Goal: Task Accomplishment & Management: Use online tool/utility

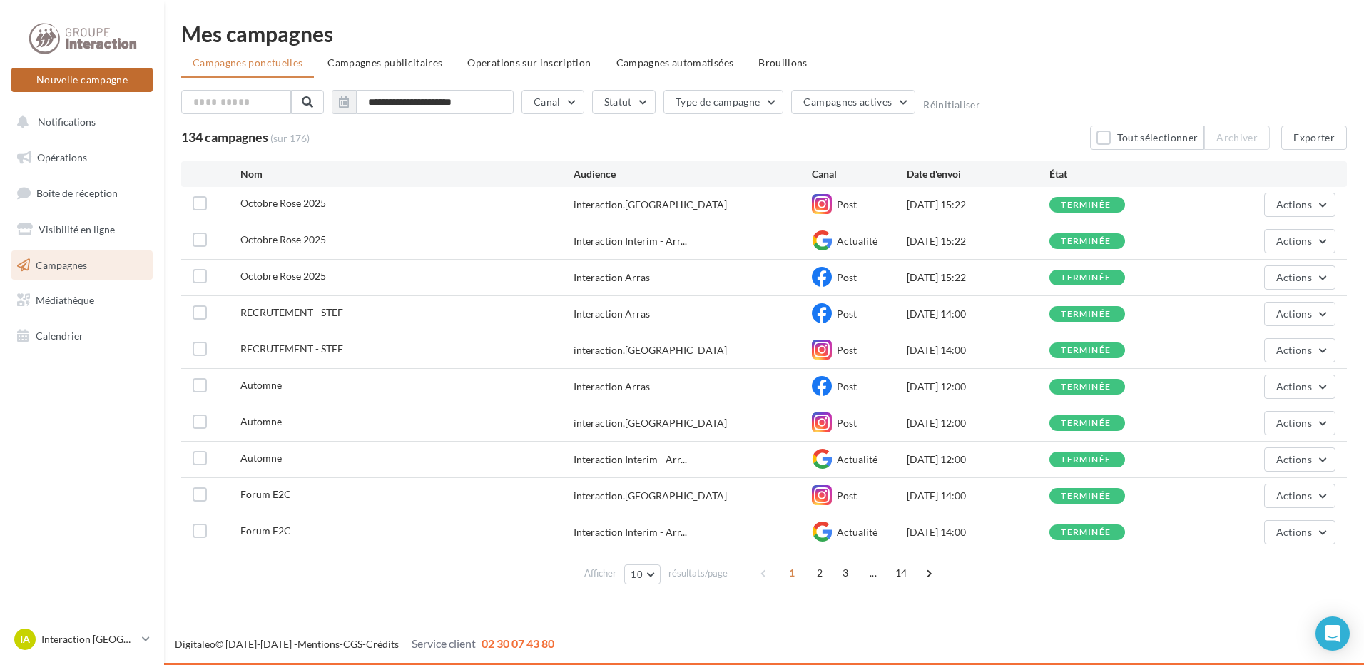
click at [91, 79] on button "Nouvelle campagne" at bounding box center [81, 80] width 141 height 24
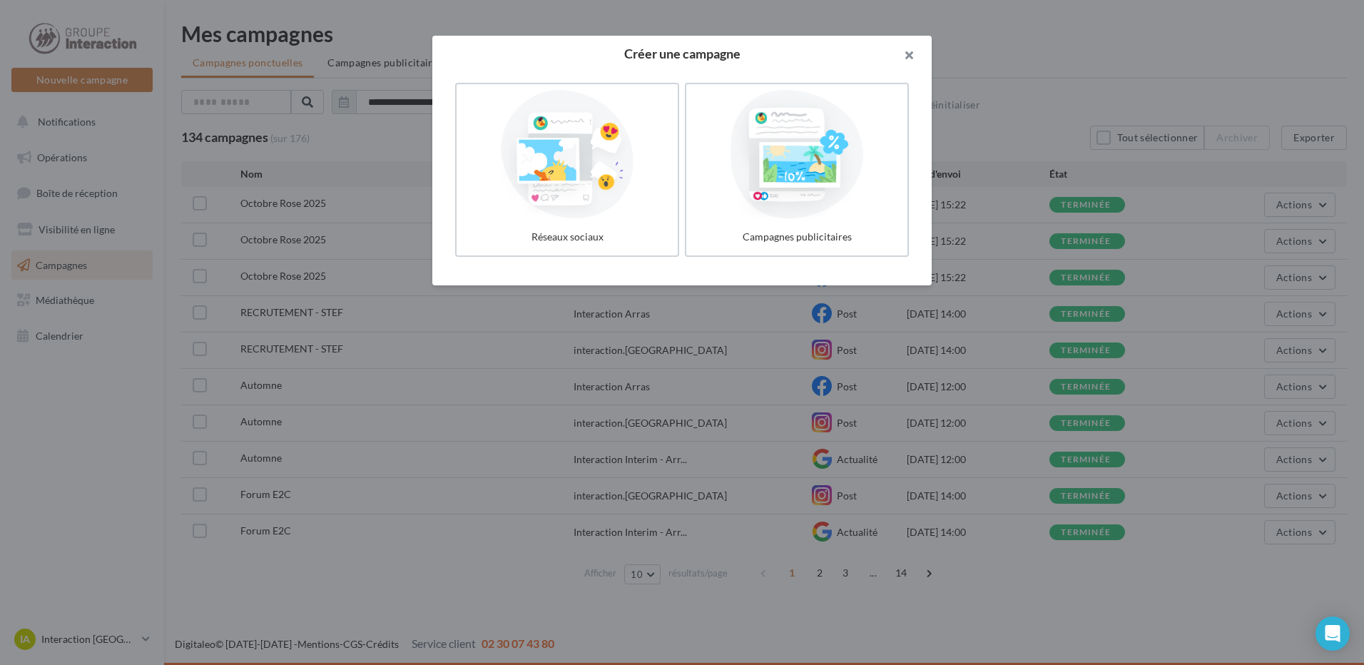
click at [914, 55] on button "button" at bounding box center [903, 57] width 57 height 43
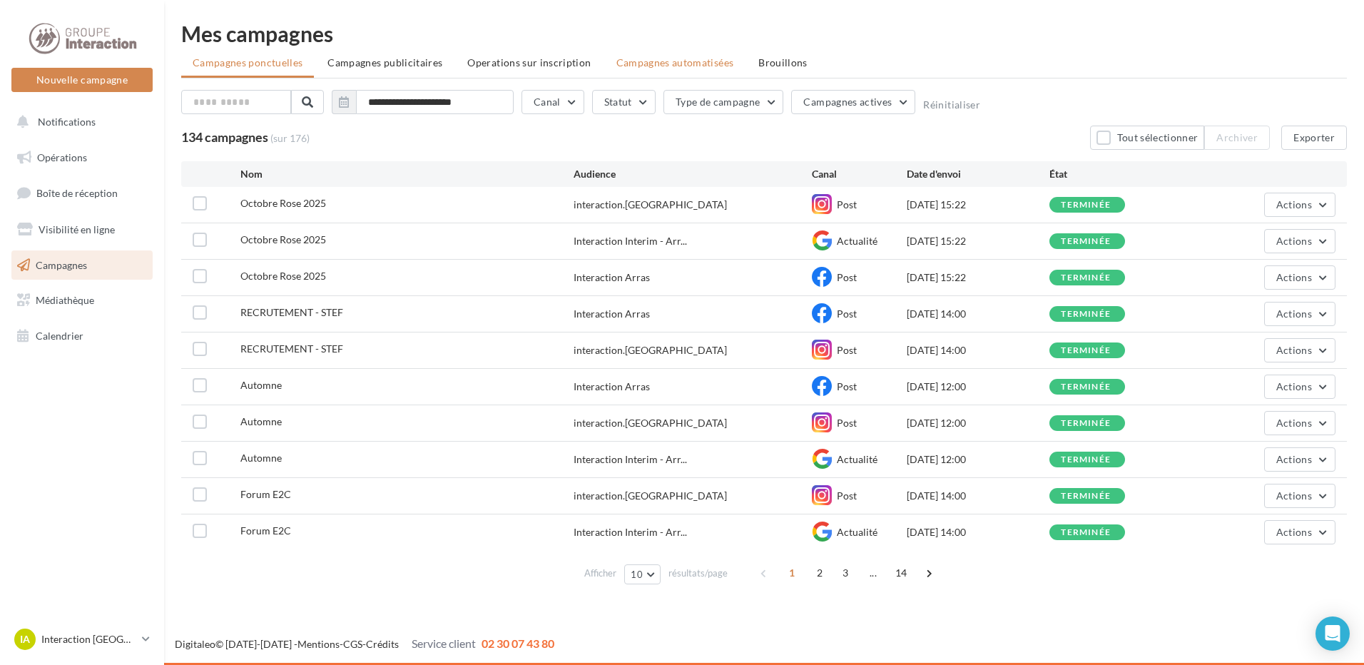
click at [641, 64] on span "Campagnes automatisées" at bounding box center [675, 62] width 118 height 12
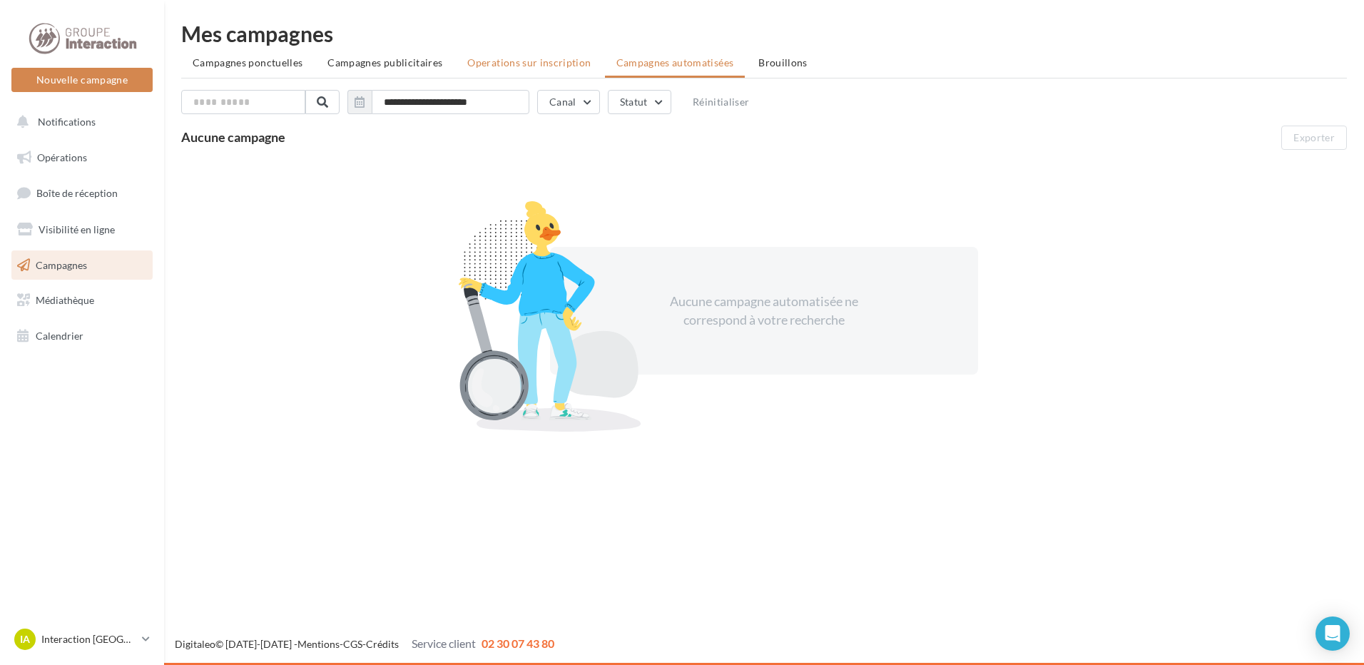
click at [574, 57] on span "Operations sur inscription" at bounding box center [528, 62] width 123 height 12
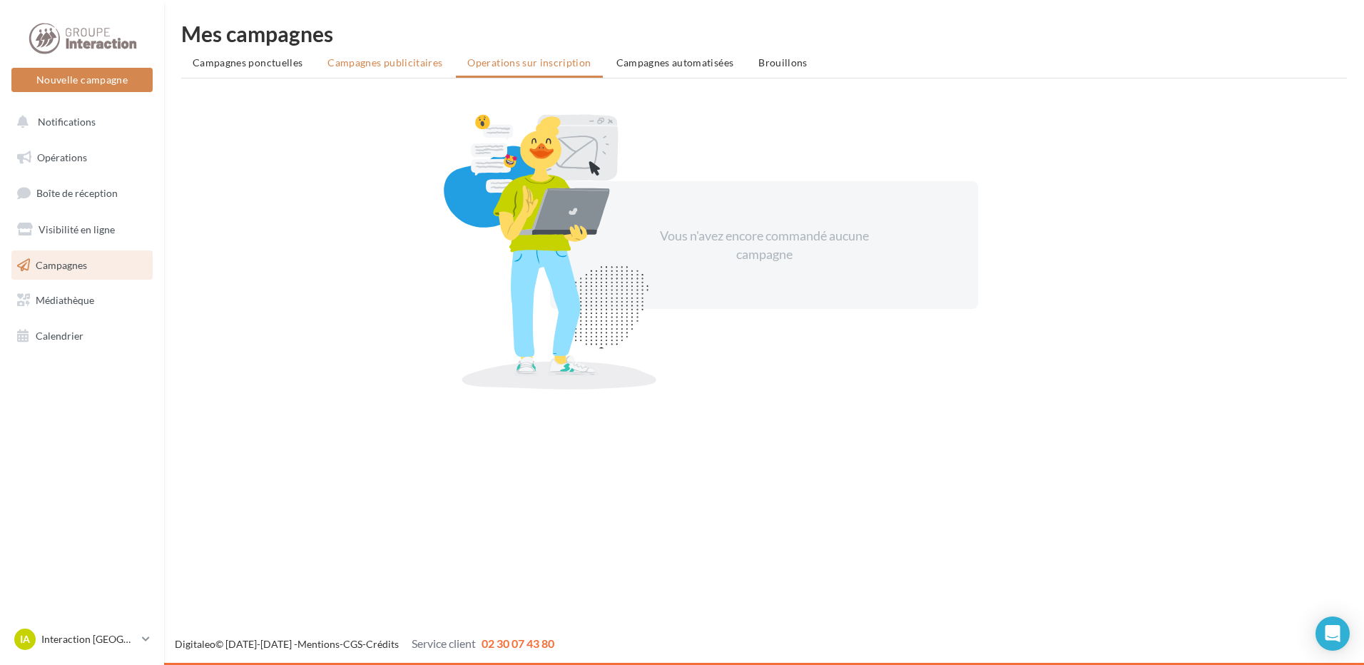
click at [381, 67] on span "Campagnes publicitaires" at bounding box center [385, 62] width 115 height 12
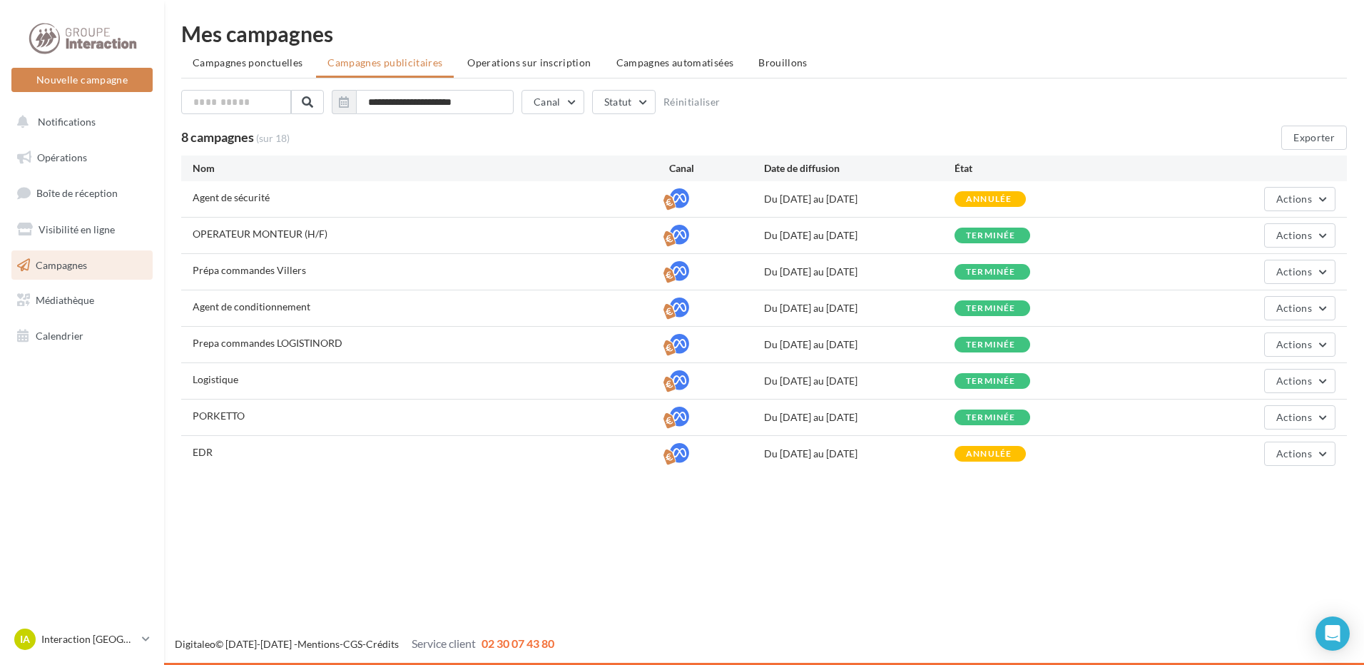
click at [282, 66] on span "Campagnes ponctuelles" at bounding box center [248, 62] width 110 height 12
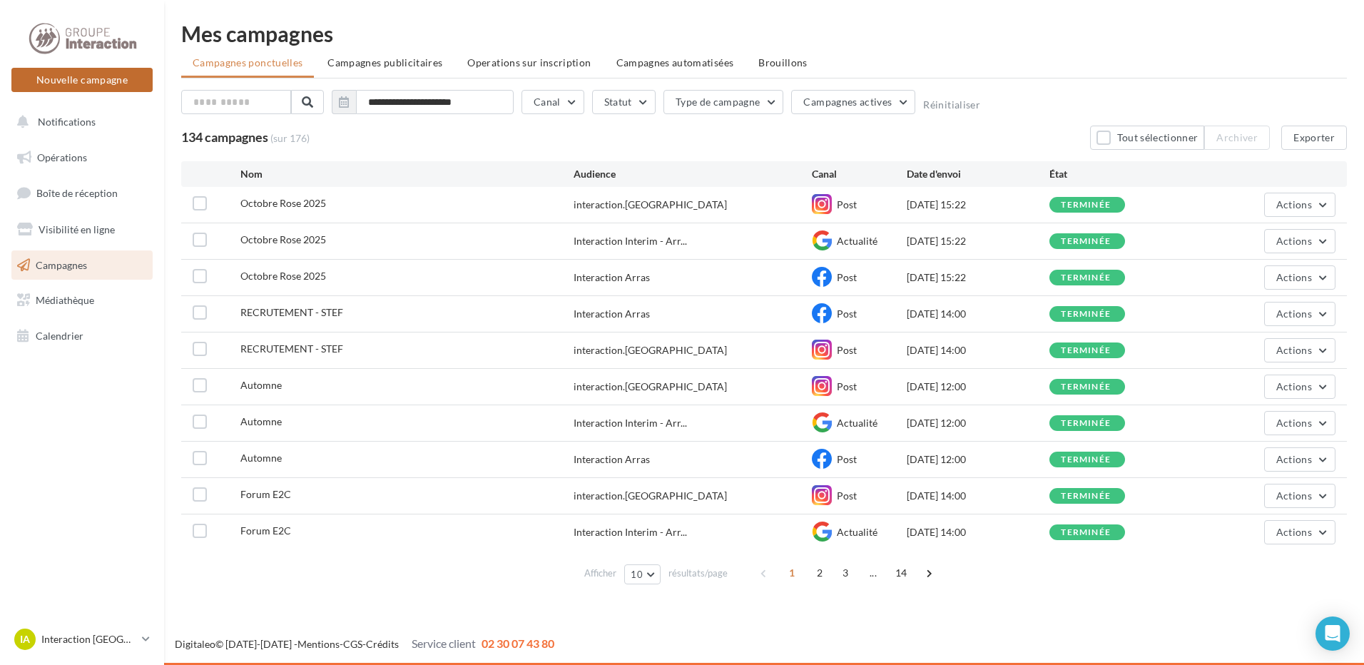
click at [78, 81] on button "Nouvelle campagne" at bounding box center [81, 80] width 141 height 24
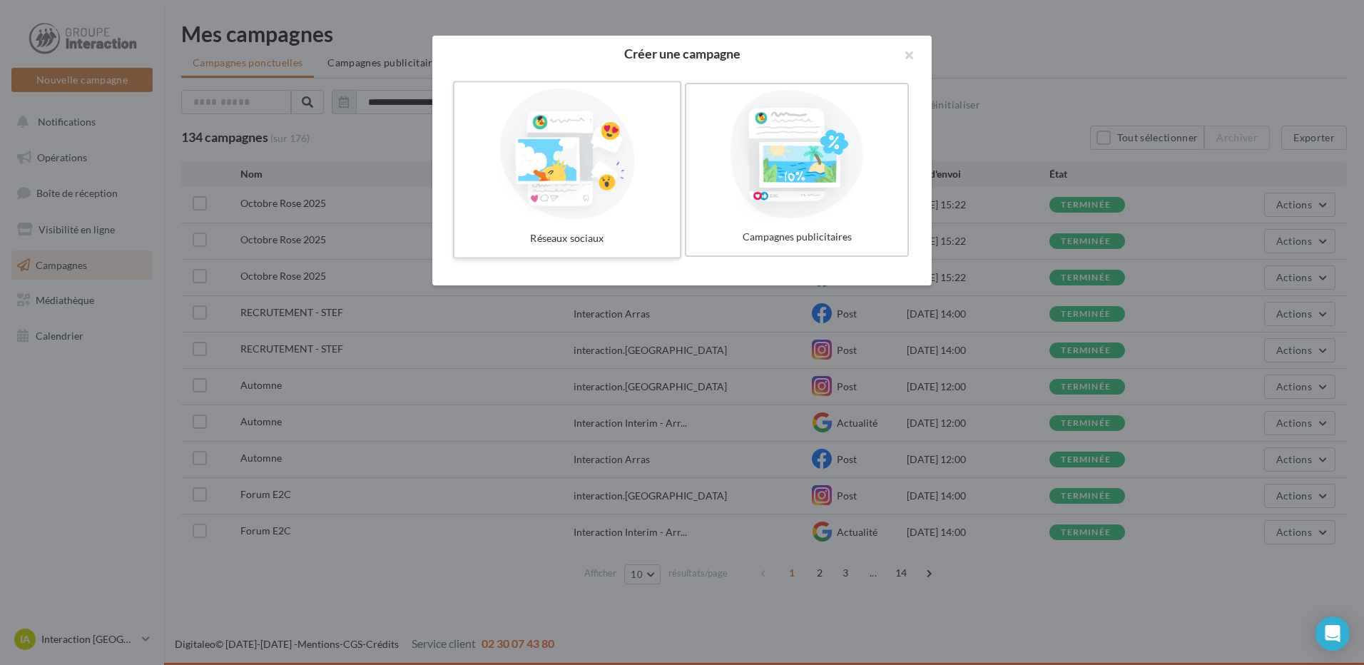
click at [592, 158] on div at bounding box center [567, 153] width 214 height 131
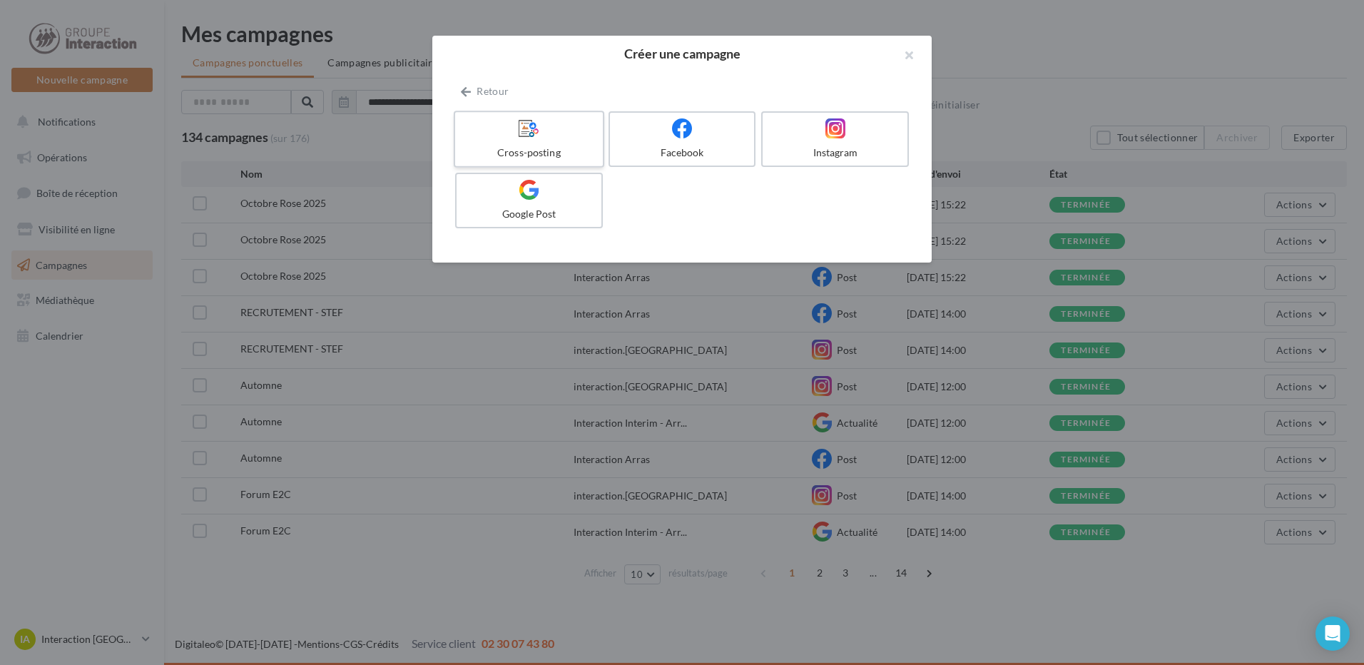
click at [562, 139] on div at bounding box center [529, 129] width 136 height 22
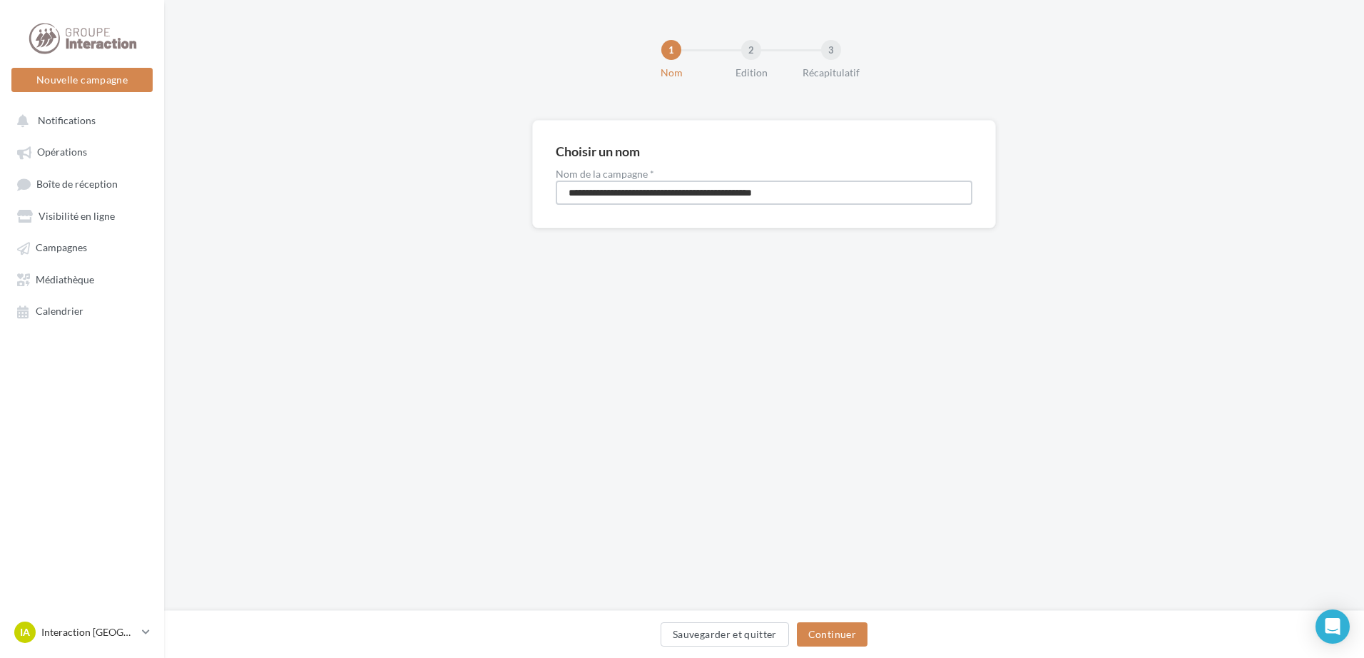
drag, startPoint x: 818, startPoint y: 191, endPoint x: 563, endPoint y: 195, distance: 255.5
click at [563, 195] on input "**********" at bounding box center [764, 193] width 417 height 24
type input "**********"
click at [814, 634] on button "Continuer" at bounding box center [832, 634] width 71 height 24
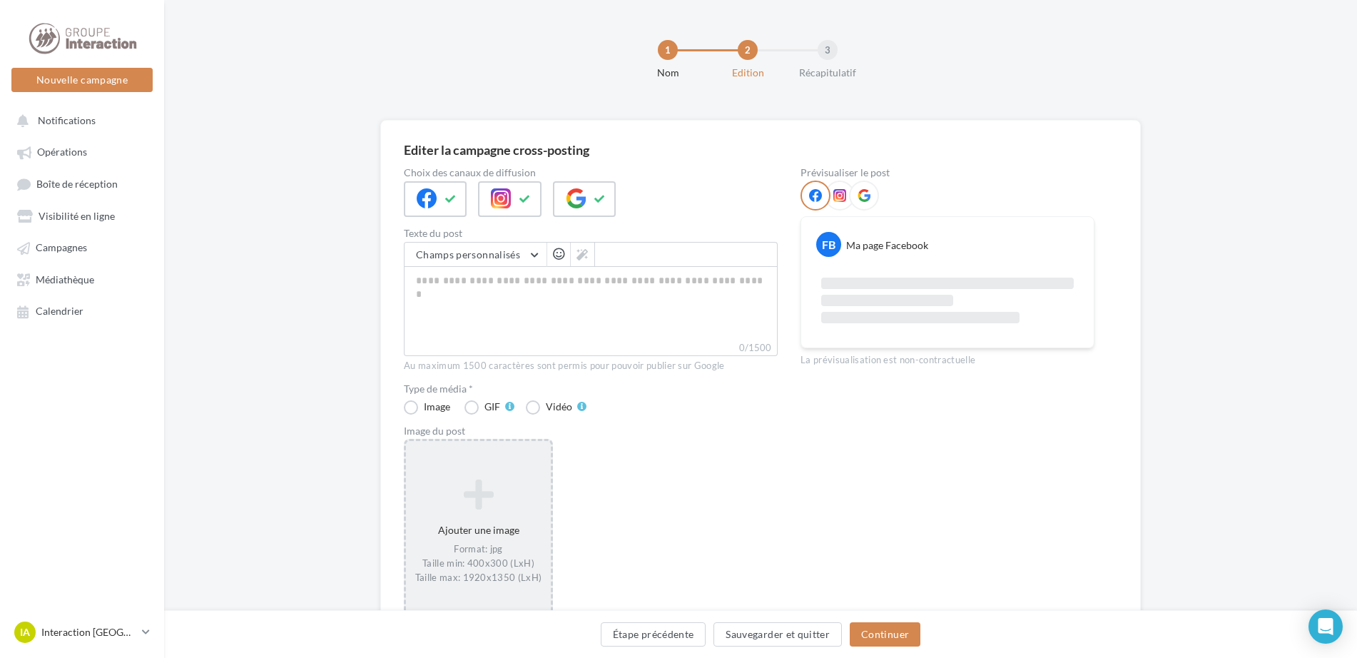
click at [487, 508] on icon at bounding box center [478, 494] width 133 height 34
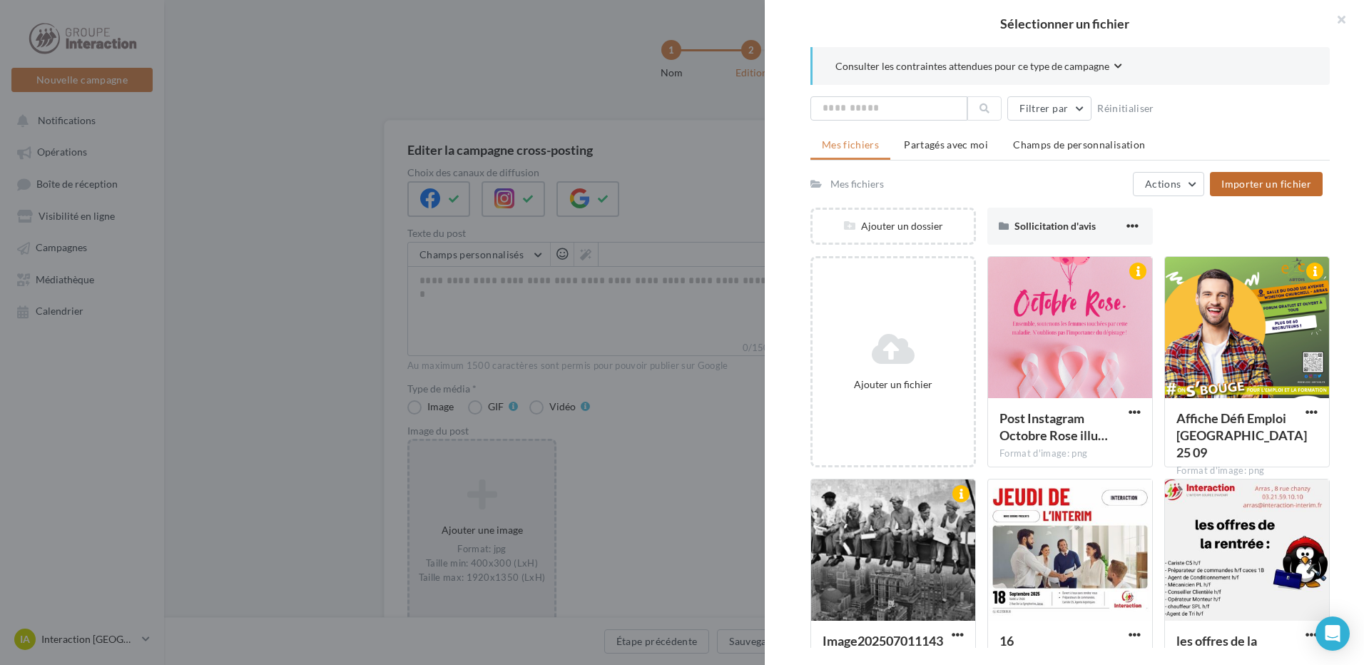
click at [1276, 183] on span "Importer un fichier" at bounding box center [1267, 184] width 90 height 12
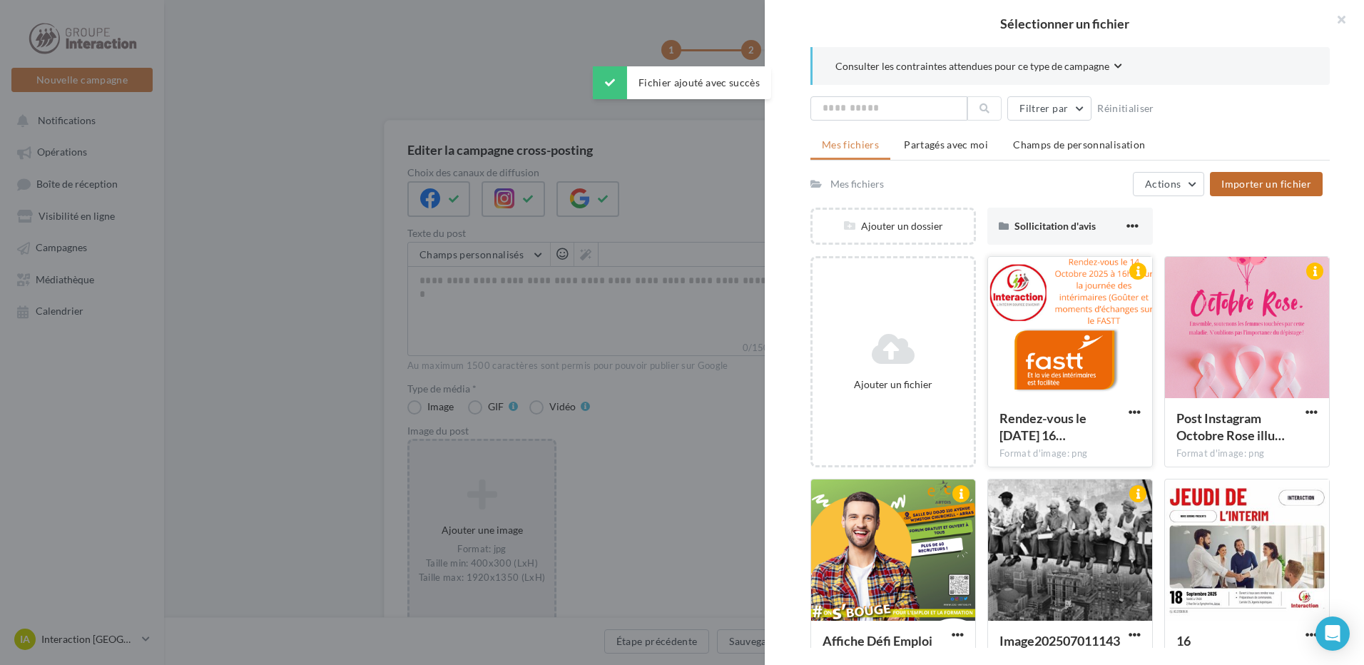
click at [1068, 360] on div at bounding box center [1070, 328] width 164 height 143
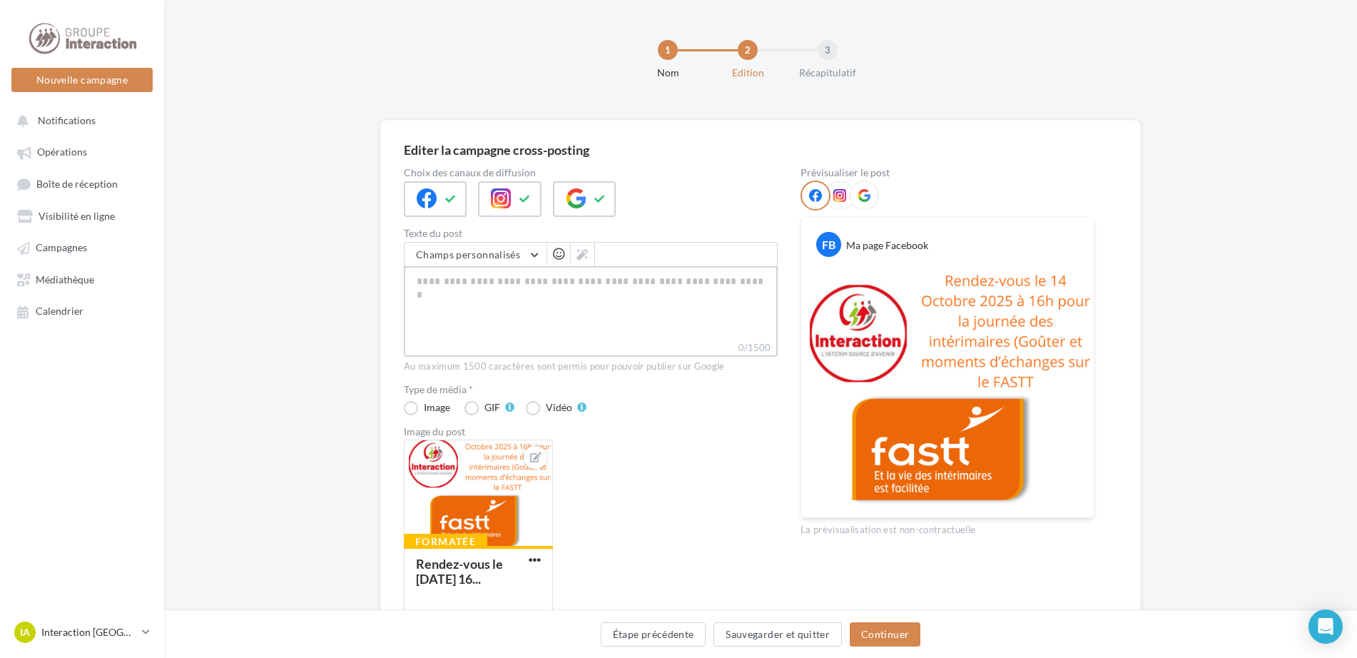
click at [462, 287] on textarea "0/1500" at bounding box center [591, 303] width 374 height 74
paste textarea "**********"
type textarea "**********"
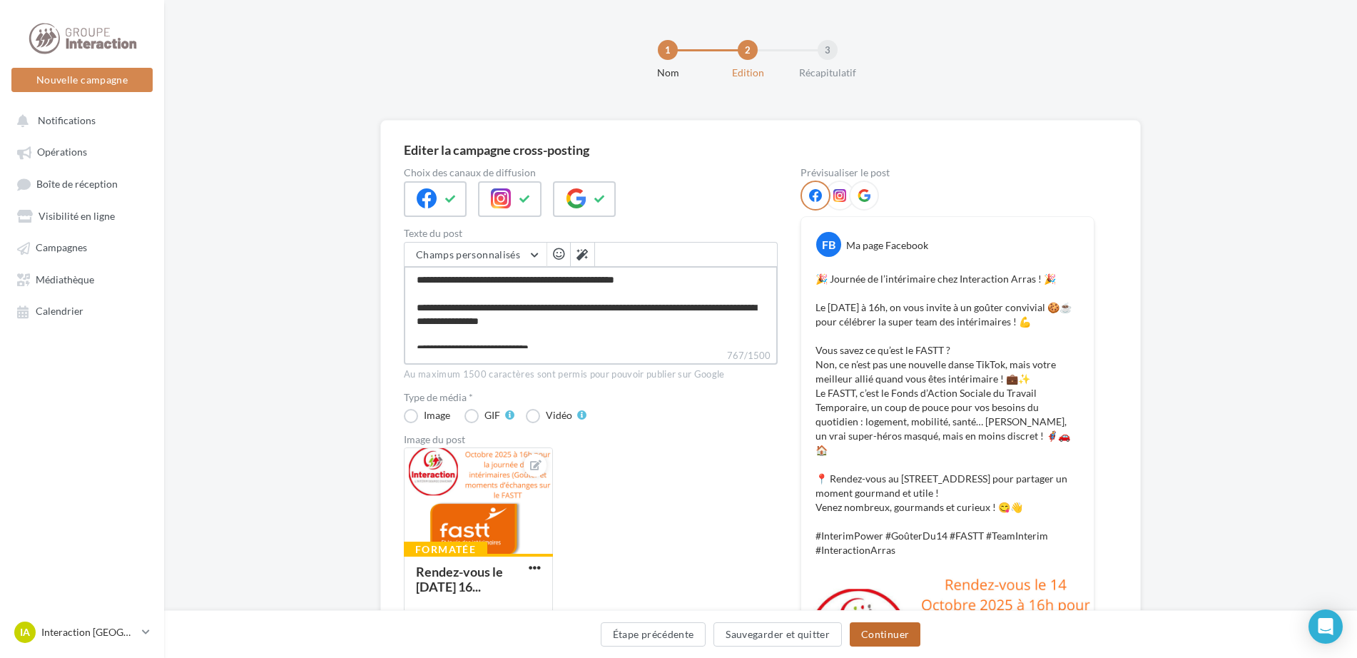
type textarea "**********"
click at [902, 630] on button "Continuer" at bounding box center [885, 634] width 71 height 24
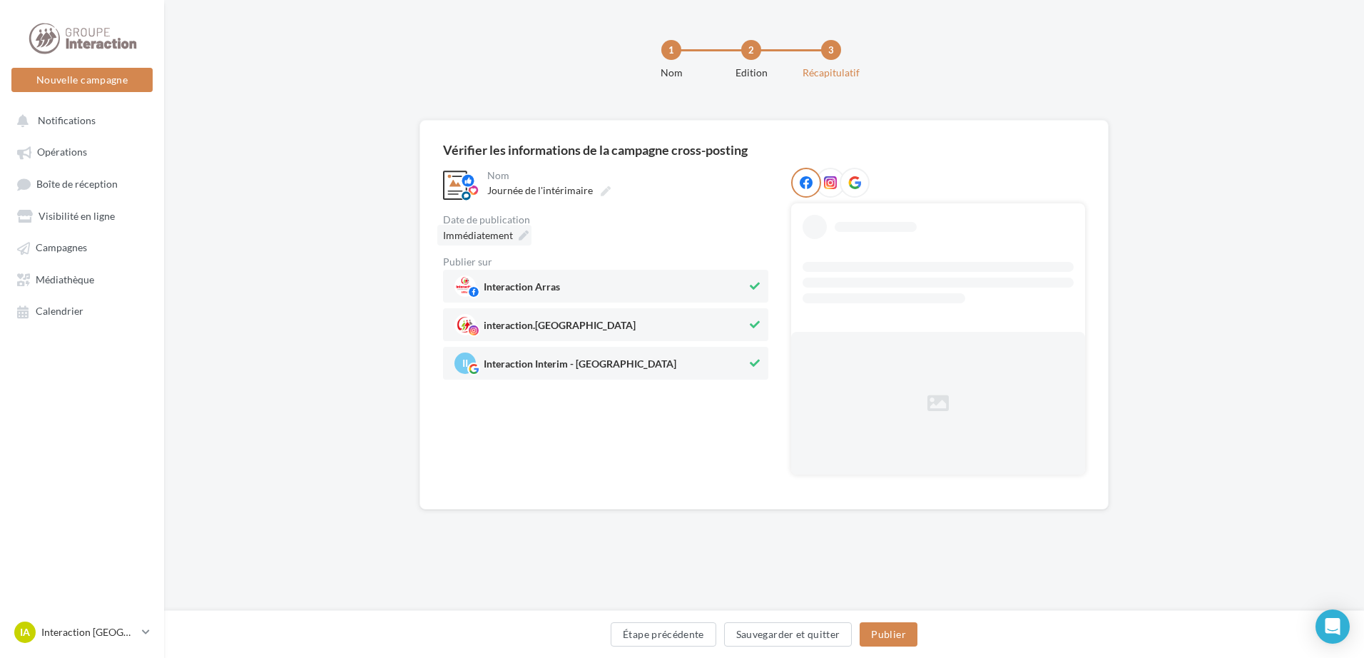
click at [519, 234] on icon at bounding box center [524, 235] width 10 height 10
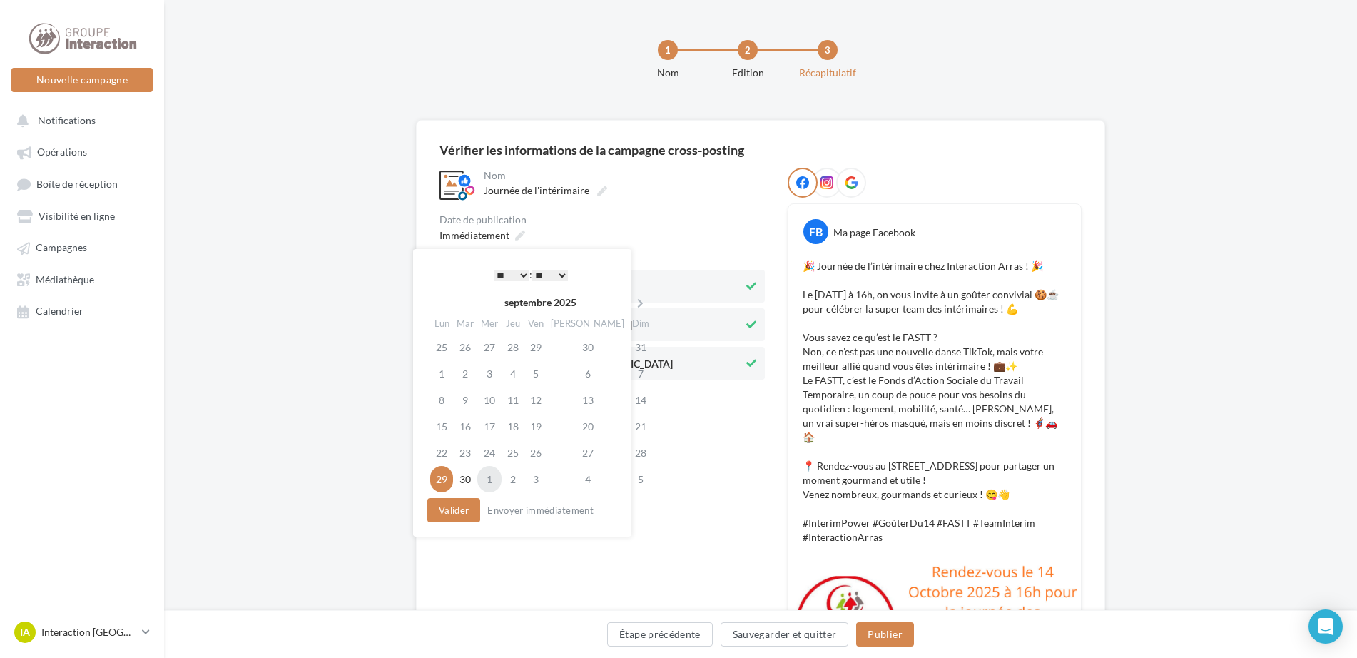
click at [498, 478] on td "1" at bounding box center [489, 479] width 24 height 26
click at [513, 277] on select "* * * * * * * * * * ** ** ** ** ** ** ** ** ** ** ** ** ** **" at bounding box center [508, 275] width 36 height 11
click at [559, 279] on select "** ** ** ** ** **" at bounding box center [547, 275] width 36 height 11
click at [454, 509] on button "Valider" at bounding box center [450, 510] width 53 height 24
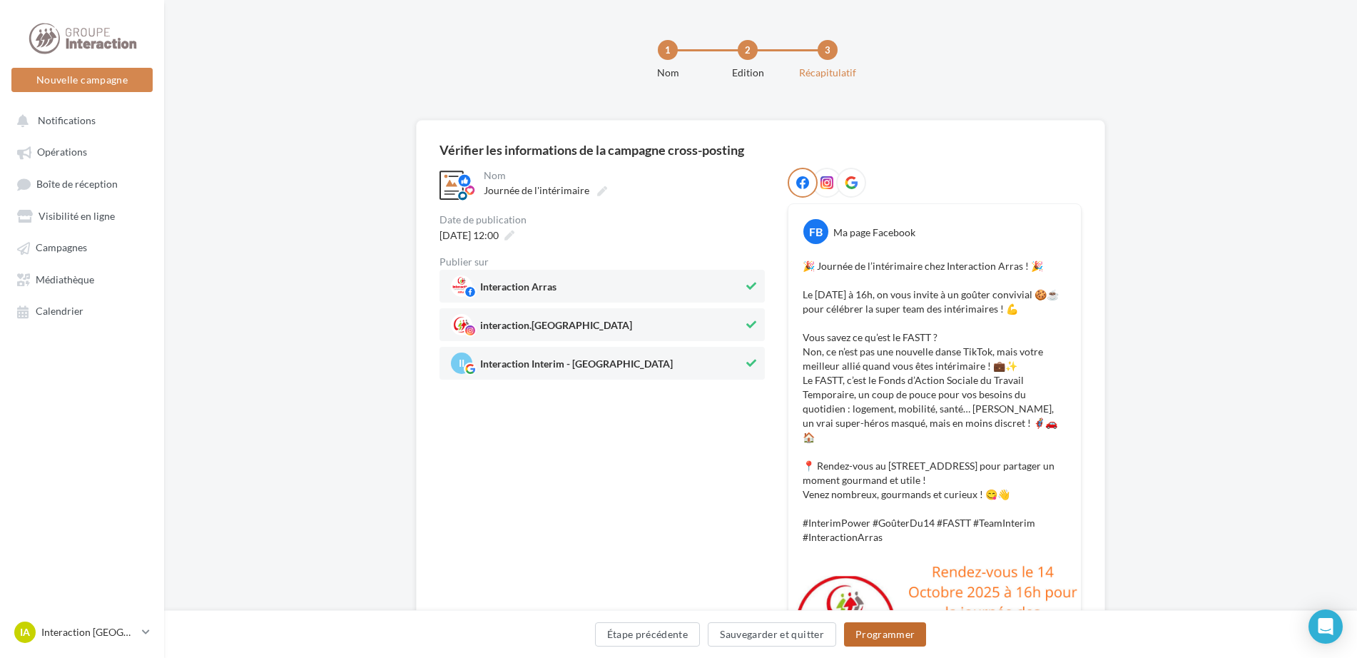
click at [892, 634] on button "Programmer" at bounding box center [885, 634] width 83 height 24
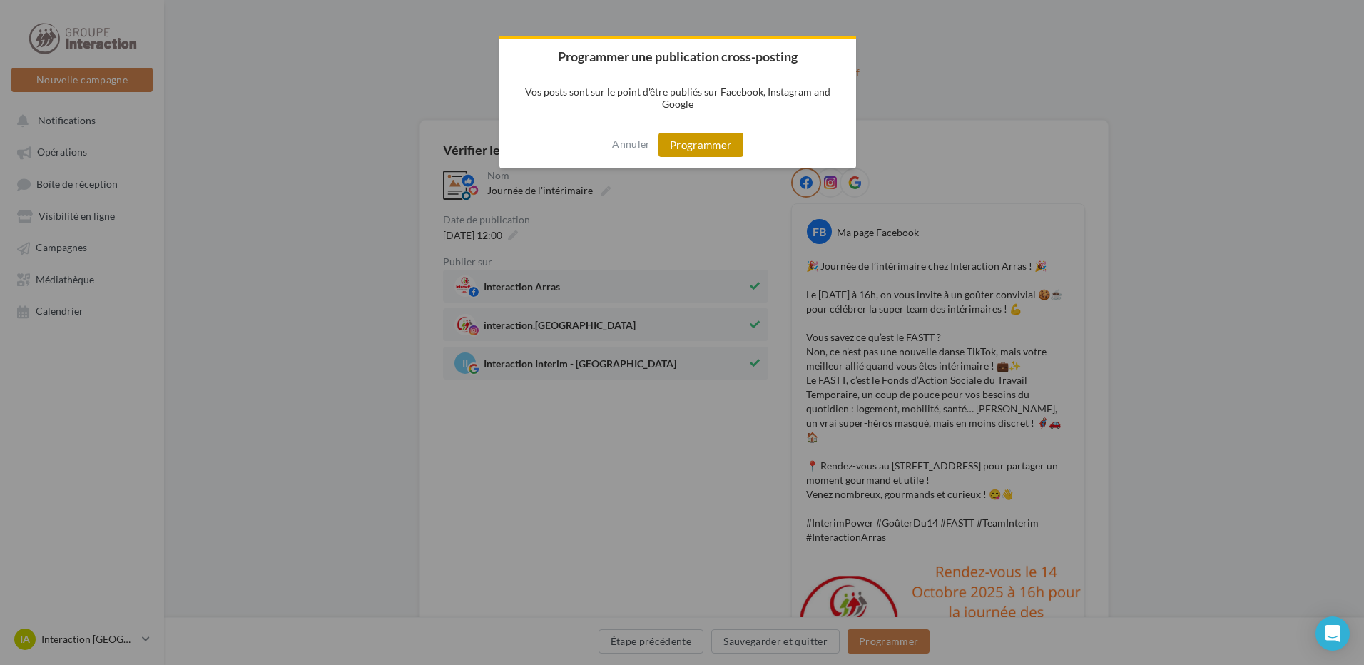
click at [707, 151] on button "Programmer" at bounding box center [701, 145] width 85 height 24
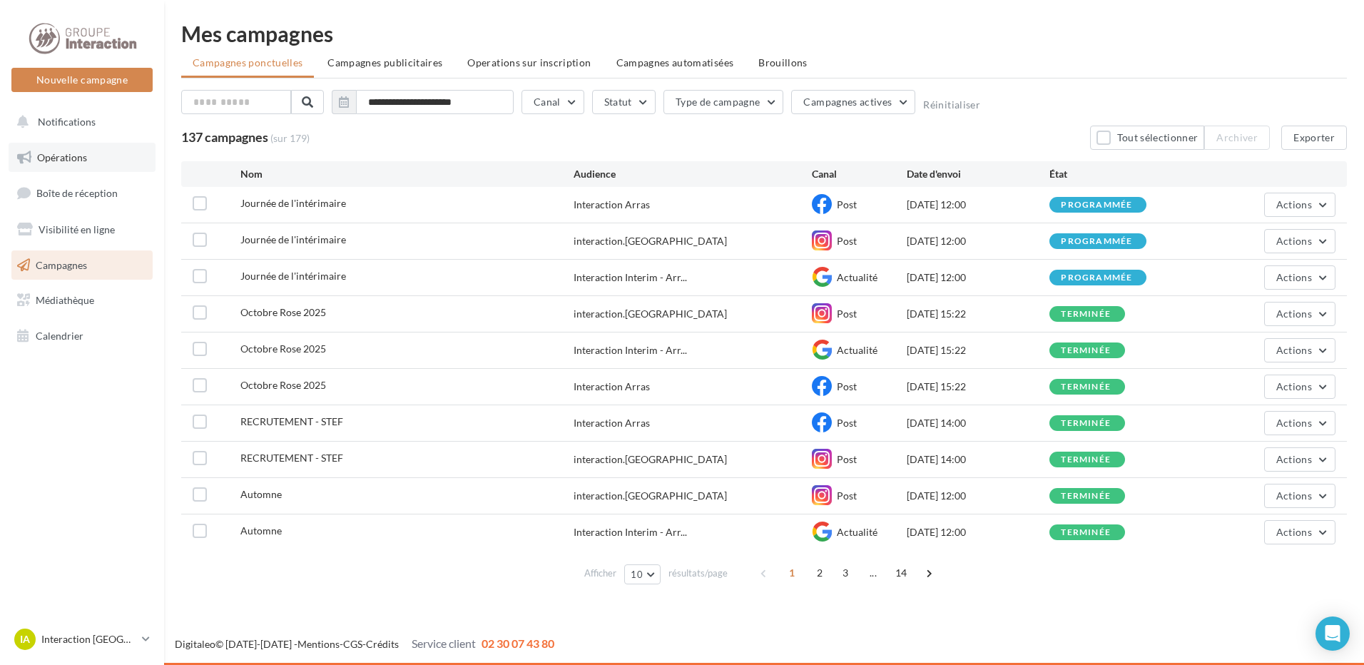
click at [61, 153] on span "Opérations" at bounding box center [62, 157] width 50 height 12
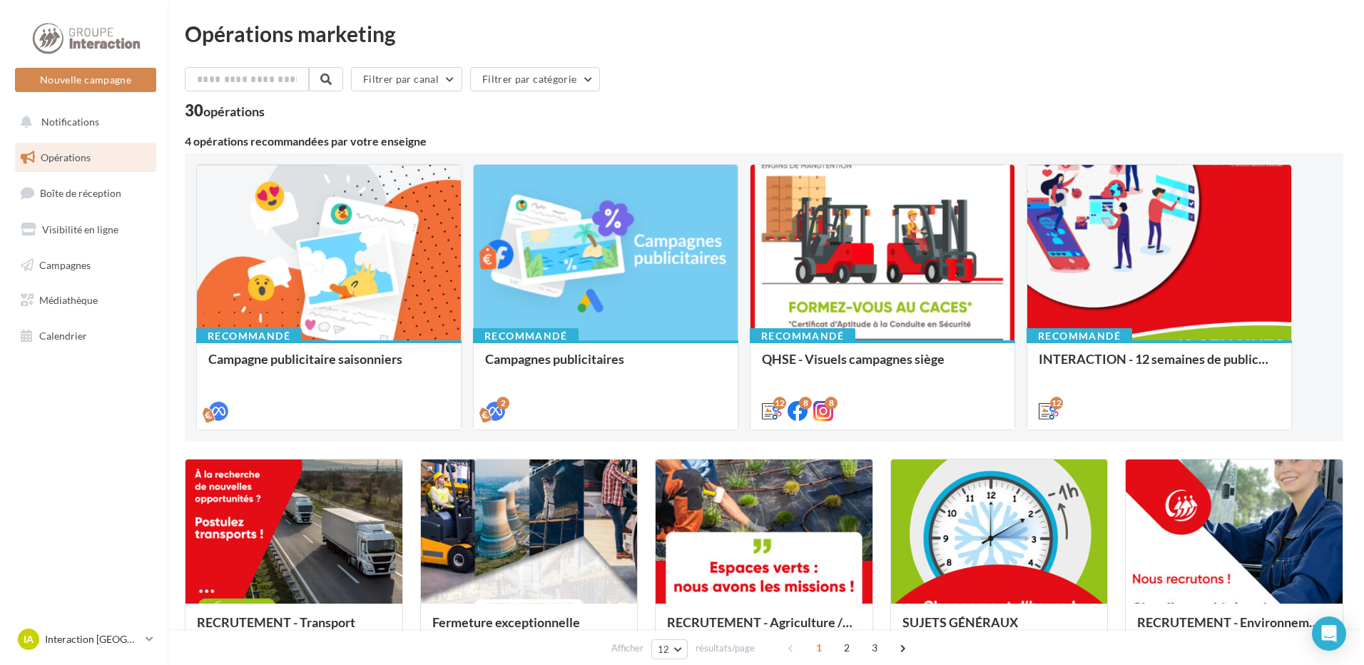
scroll to position [71, 0]
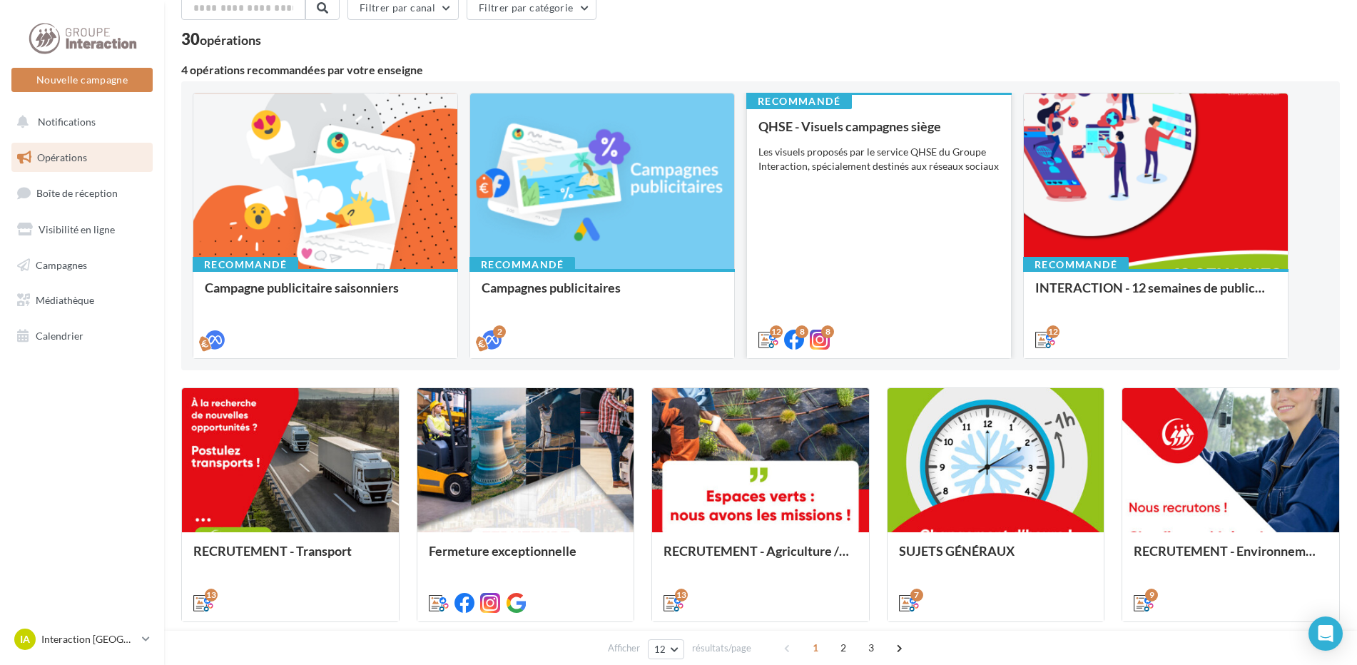
click at [902, 230] on div "QHSE - Visuels campagnes siège Les visuels proposés par le service QHSE du Grou…" at bounding box center [878, 232] width 241 height 226
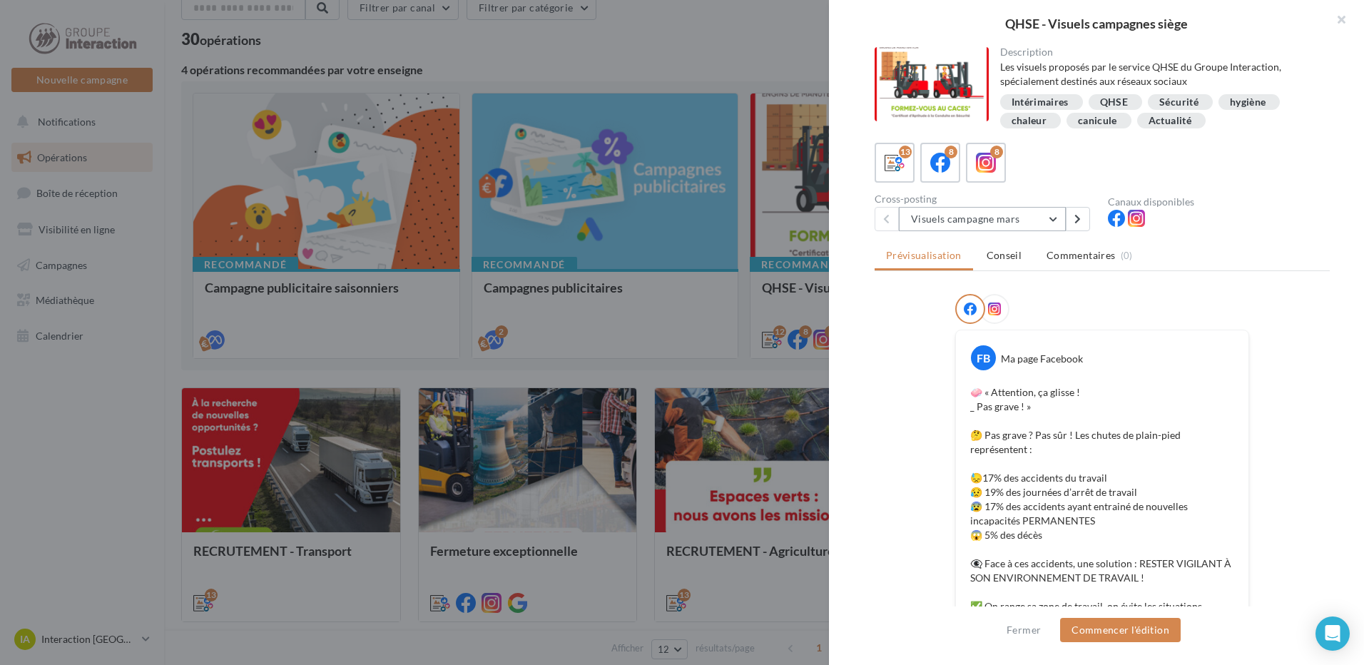
click at [1055, 217] on button "Visuels campagne mars" at bounding box center [982, 219] width 167 height 24
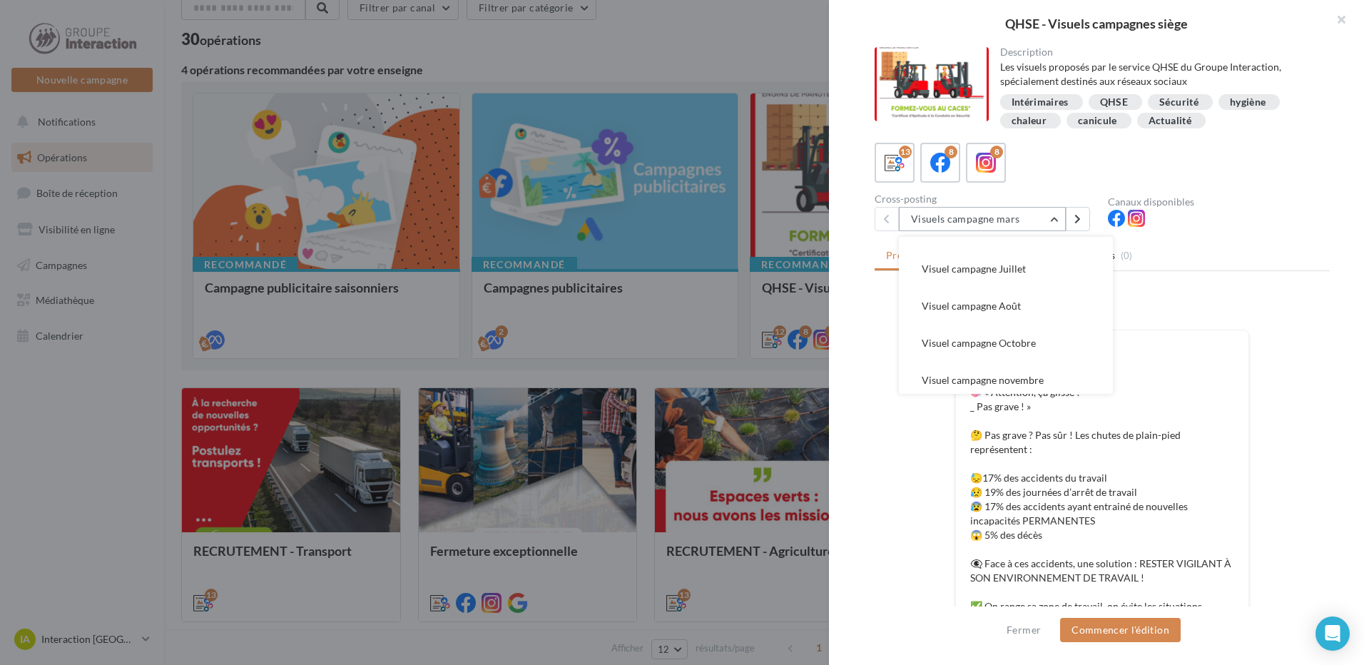
scroll to position [140, 0]
click at [1077, 337] on button "Visuel campagne Octobre" at bounding box center [1006, 338] width 214 height 37
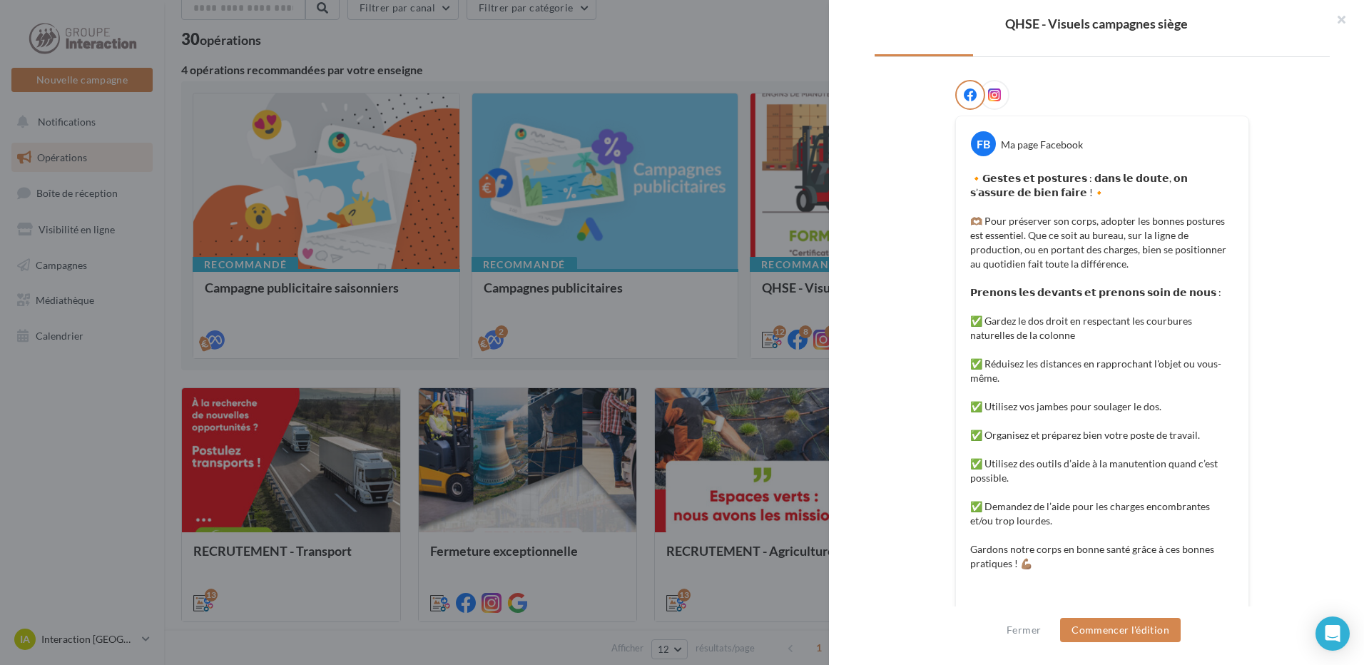
scroll to position [350, 0]
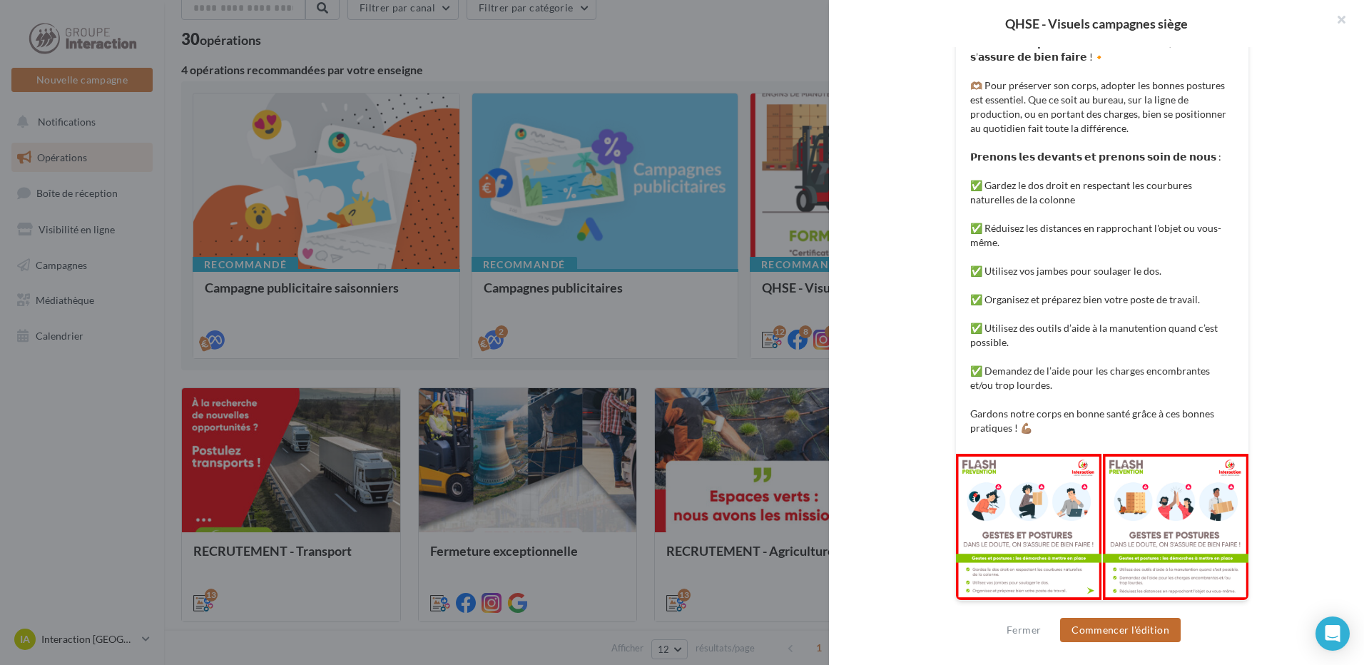
click at [1140, 631] on button "Commencer l'édition" at bounding box center [1120, 630] width 121 height 24
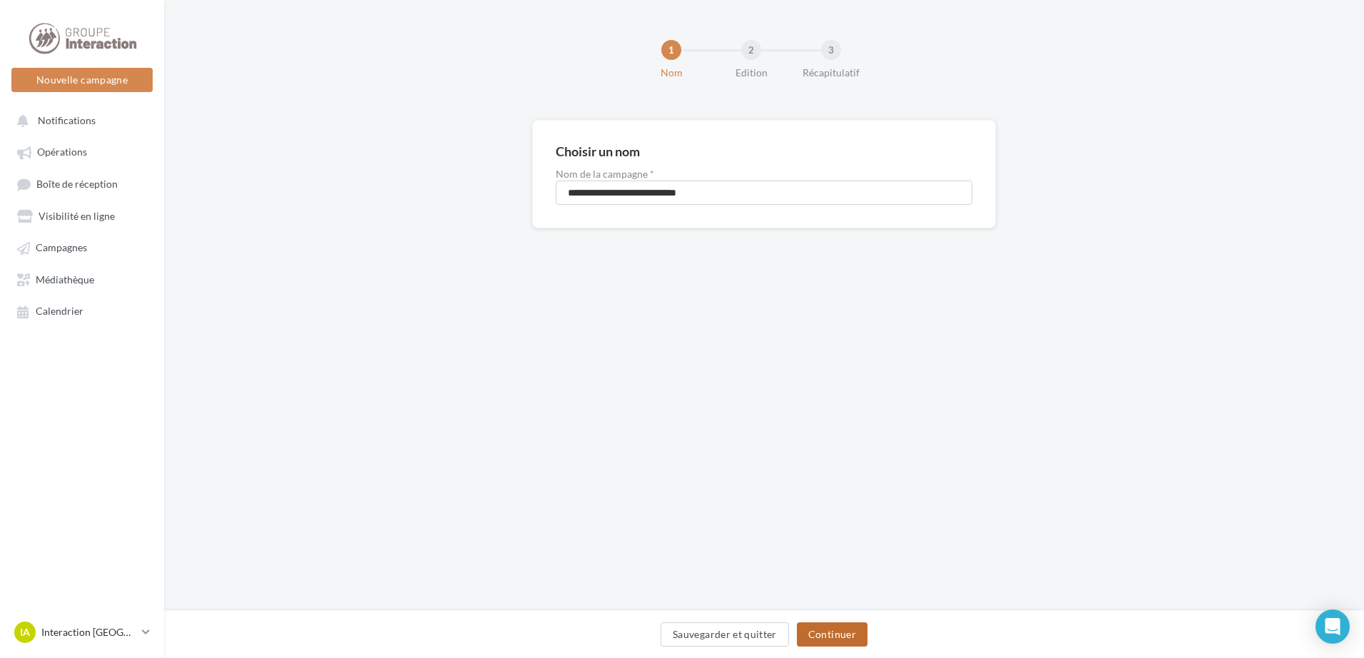
click at [826, 634] on button "Continuer" at bounding box center [832, 634] width 71 height 24
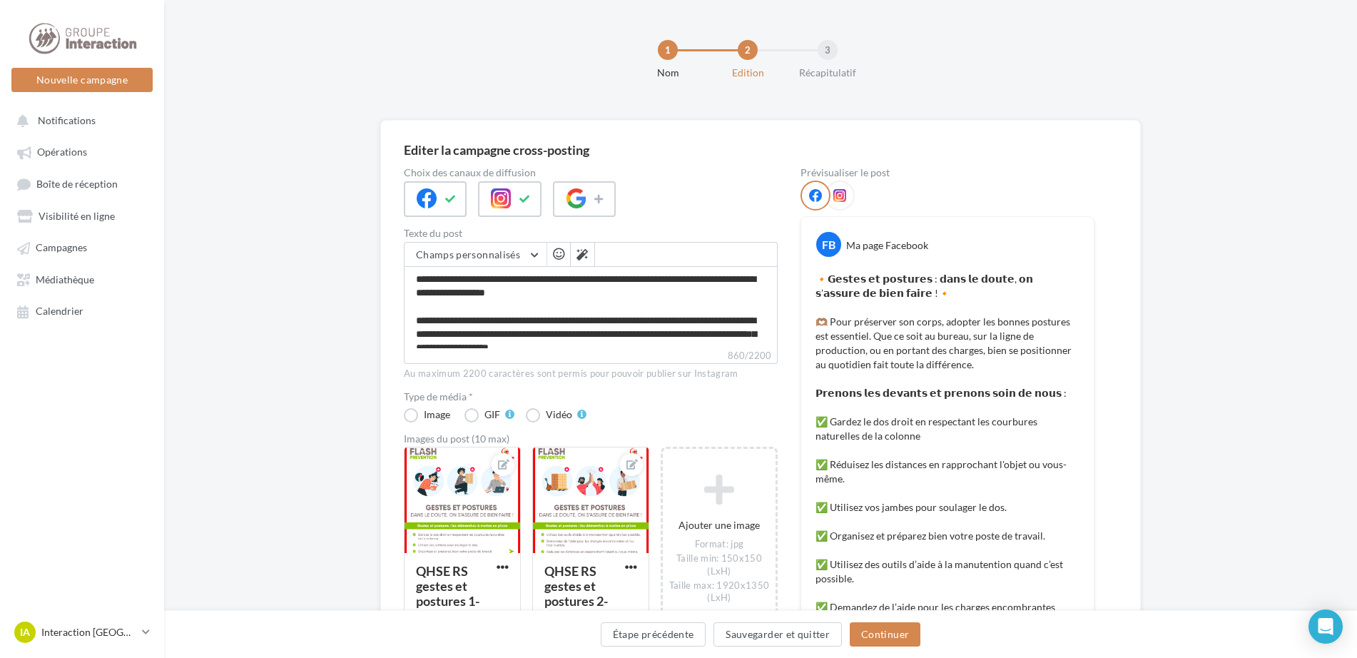
scroll to position [317, 0]
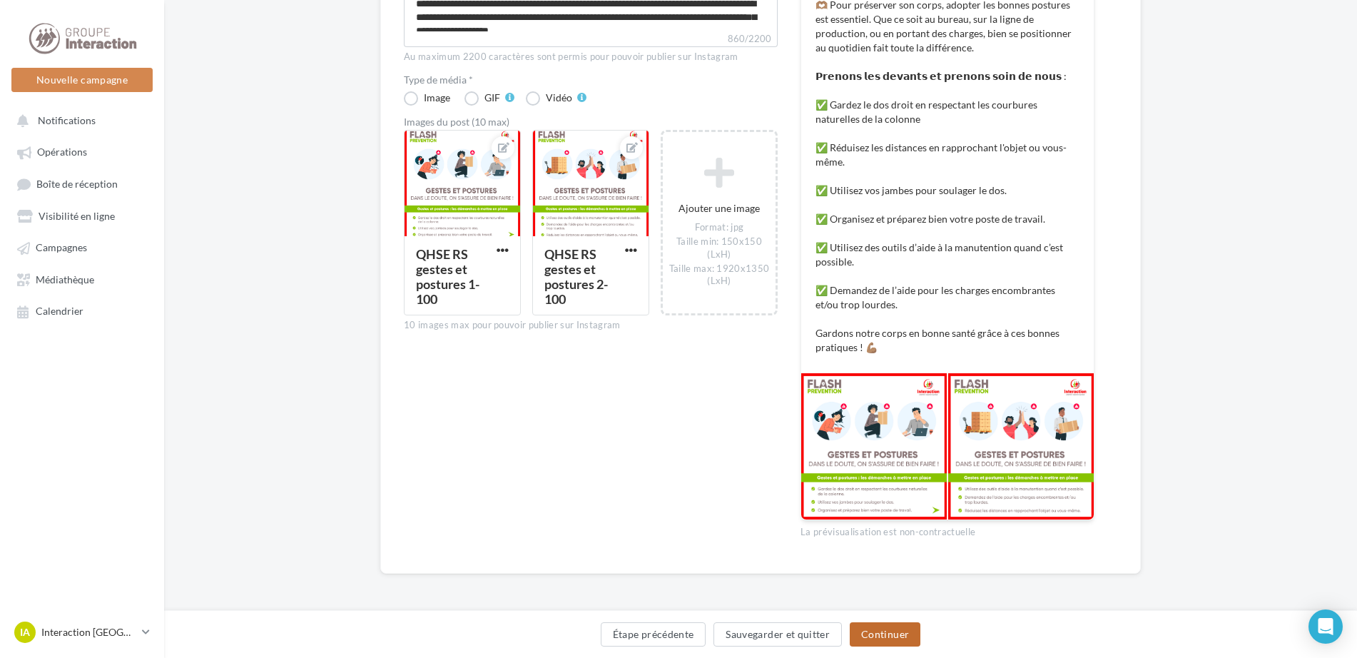
click at [891, 639] on button "Continuer" at bounding box center [885, 634] width 71 height 24
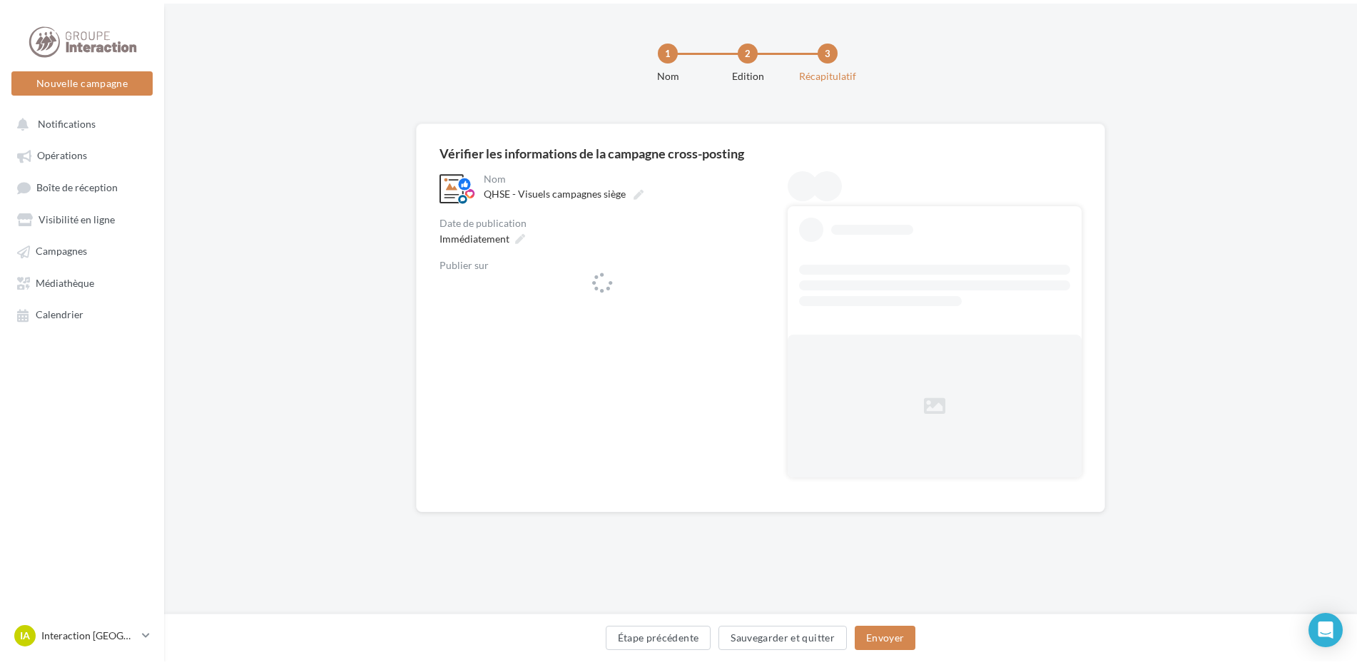
scroll to position [0, 0]
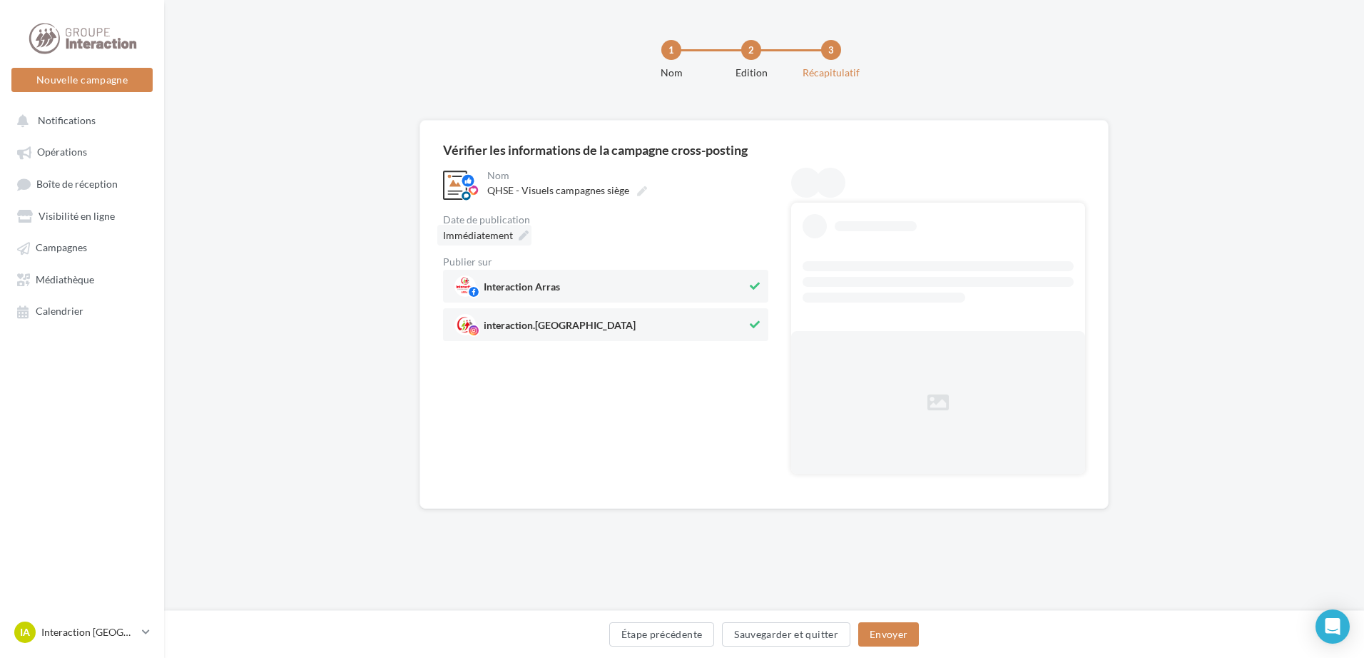
click at [523, 233] on icon at bounding box center [524, 235] width 10 height 10
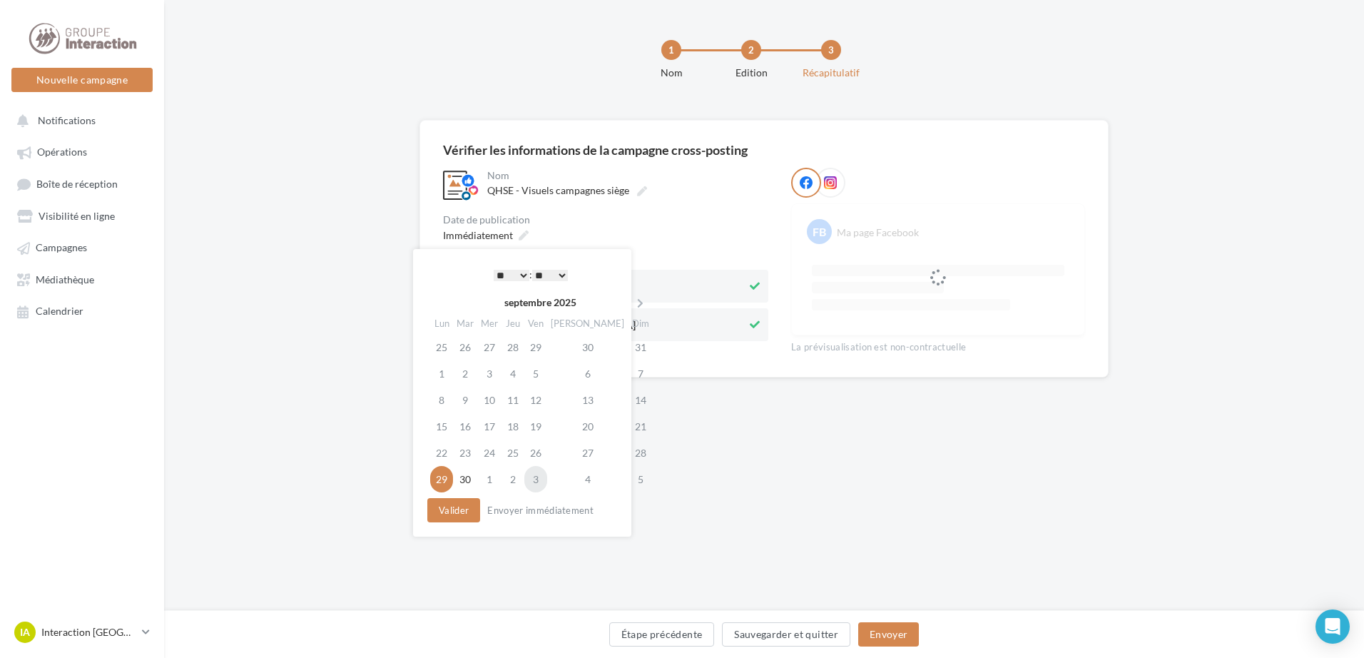
click at [542, 479] on td "3" at bounding box center [535, 479] width 23 height 26
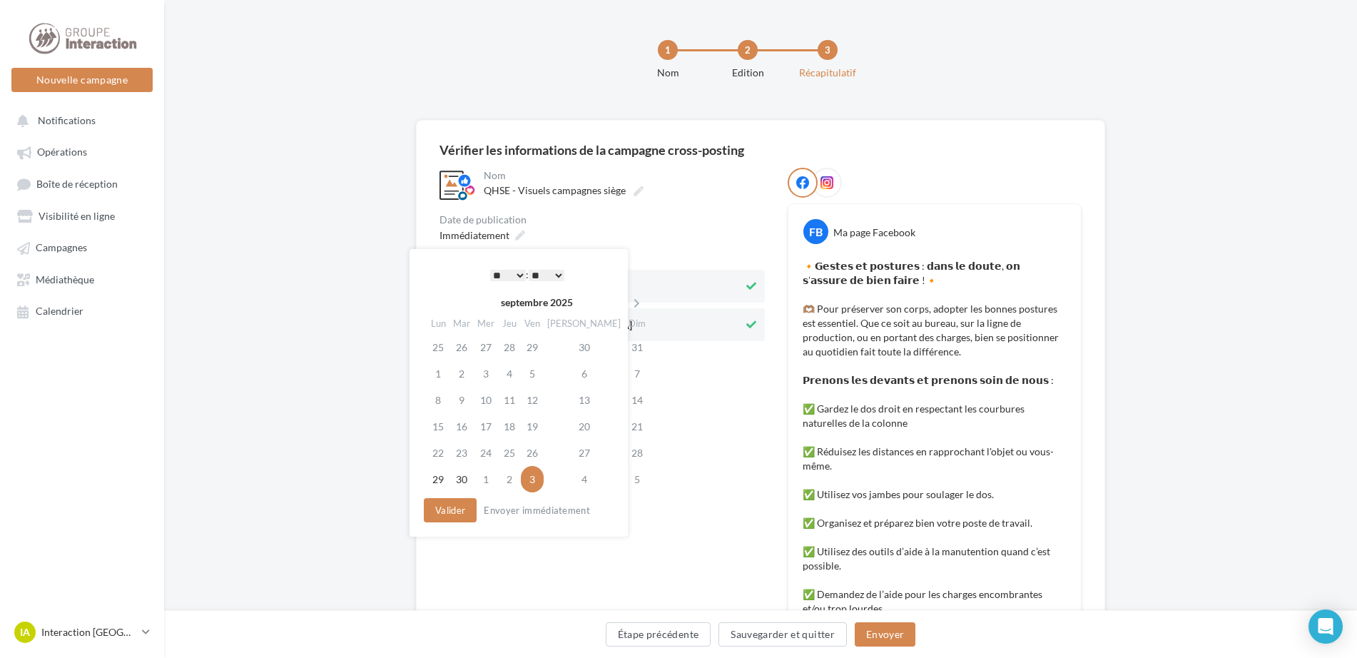
click at [517, 275] on select "* * * * * * * * * * ** ** ** ** ** ** ** ** ** ** ** ** ** **" at bounding box center [508, 275] width 36 height 11
click at [452, 512] on button "Valider" at bounding box center [450, 510] width 53 height 24
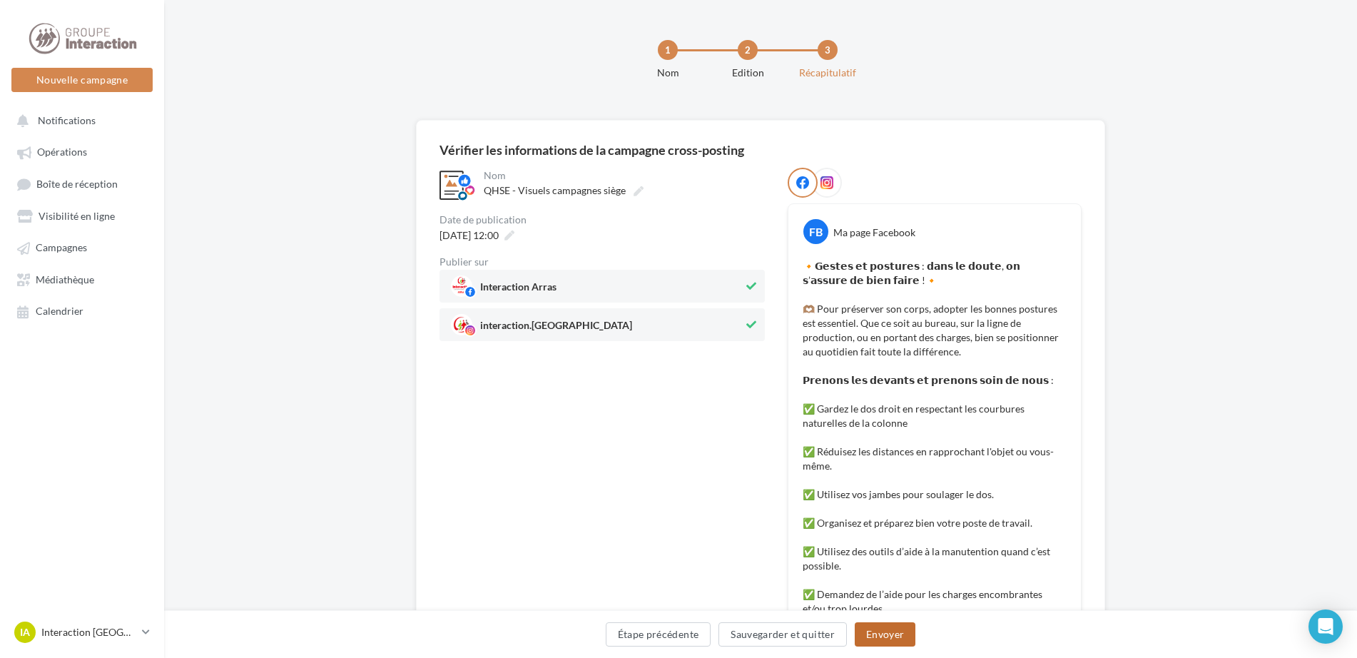
click at [895, 634] on button "Envoyer" at bounding box center [885, 634] width 61 height 24
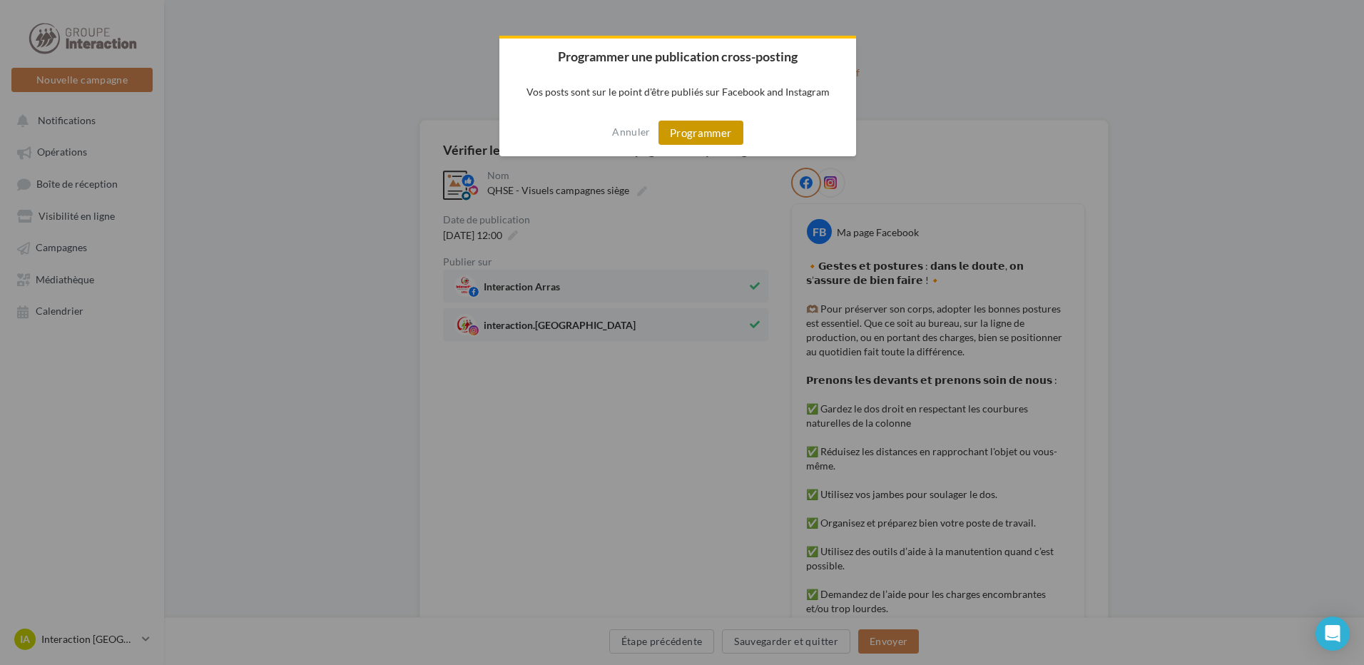
click at [704, 131] on button "Programmer" at bounding box center [701, 133] width 85 height 24
